Goal: Information Seeking & Learning: Learn about a topic

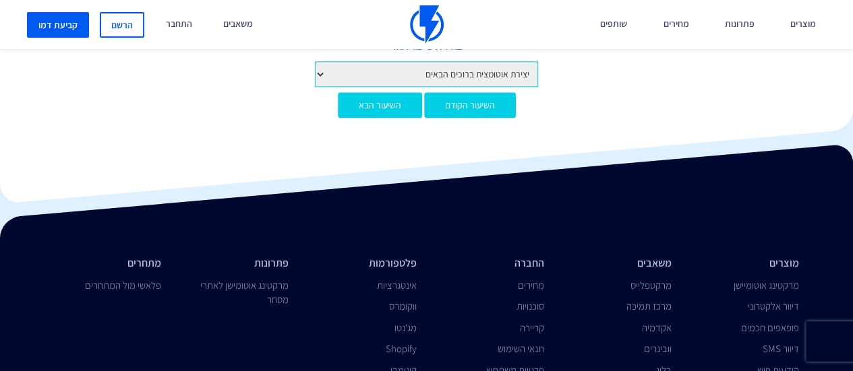
scroll to position [912, 0]
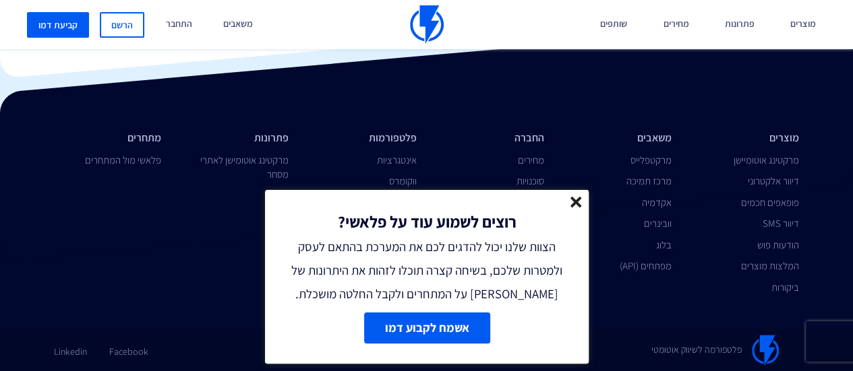
click at [572, 207] on line at bounding box center [575, 202] width 9 height 9
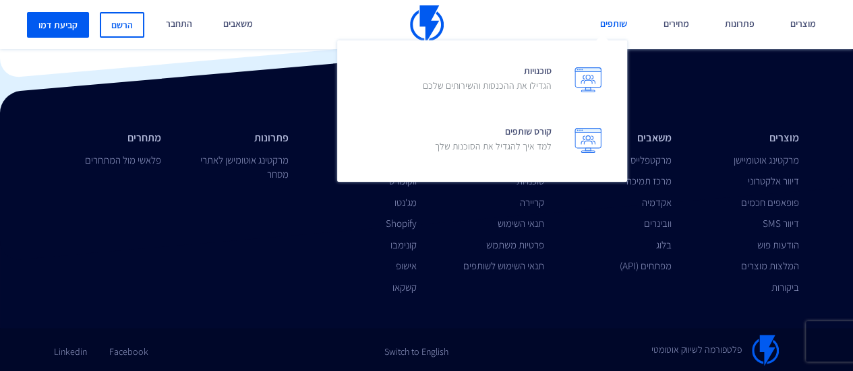
click at [612, 26] on link "שותפים" at bounding box center [613, 24] width 47 height 49
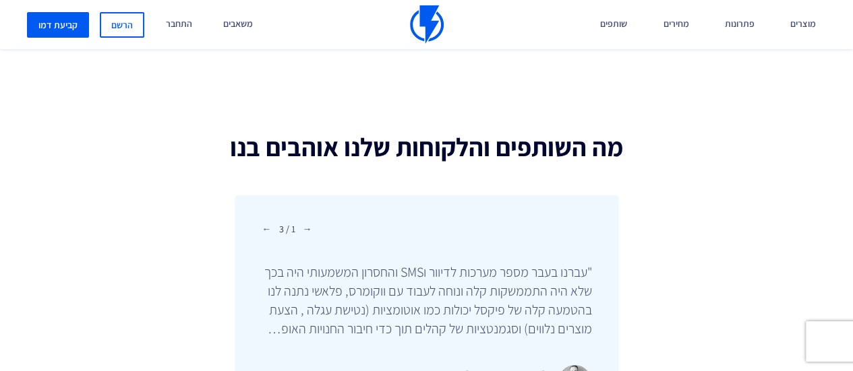
scroll to position [4462, 0]
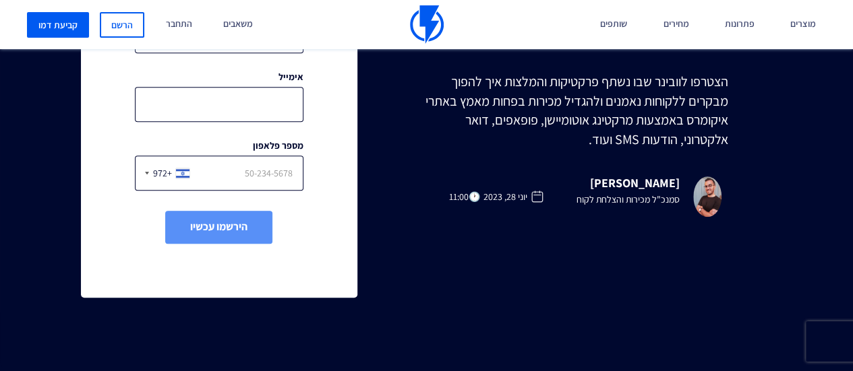
scroll to position [405, 0]
click at [645, 183] on h4 "קובי ביטון" at bounding box center [635, 182] width 90 height 13
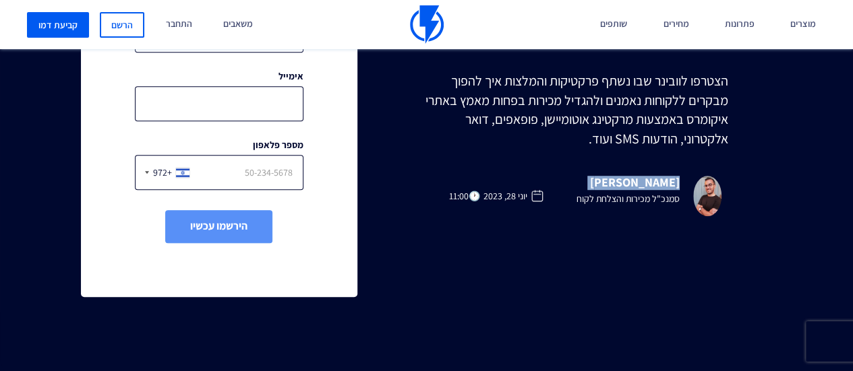
click at [645, 183] on h4 "קובי ביטון" at bounding box center [635, 182] width 90 height 13
